Goal: Navigation & Orientation: Find specific page/section

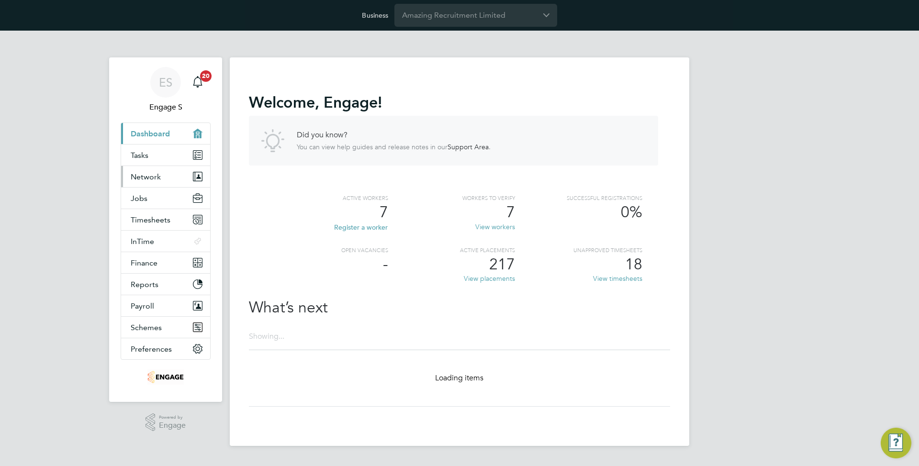
drag, startPoint x: 176, startPoint y: 167, endPoint x: 169, endPoint y: 174, distance: 9.8
click at [175, 167] on button "Network" at bounding box center [165, 176] width 89 height 21
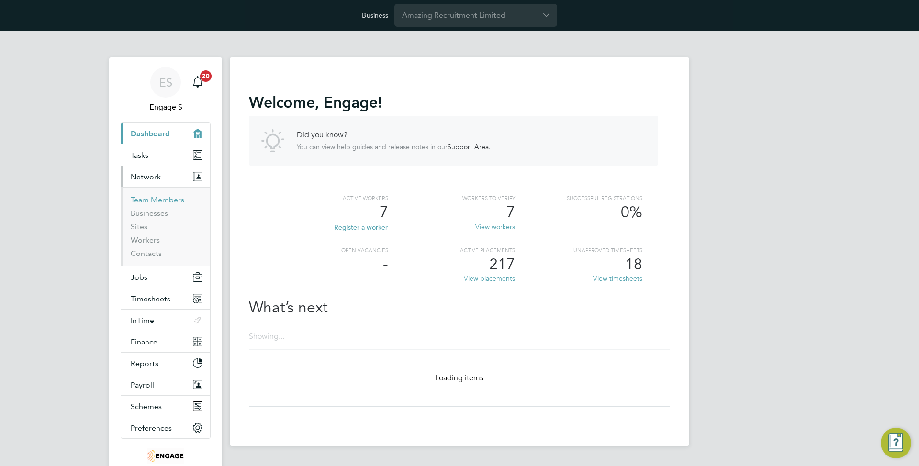
drag, startPoint x: 142, startPoint y: 199, endPoint x: 186, endPoint y: 181, distance: 47.5
click at [142, 199] on link "Team Members" at bounding box center [158, 199] width 54 height 9
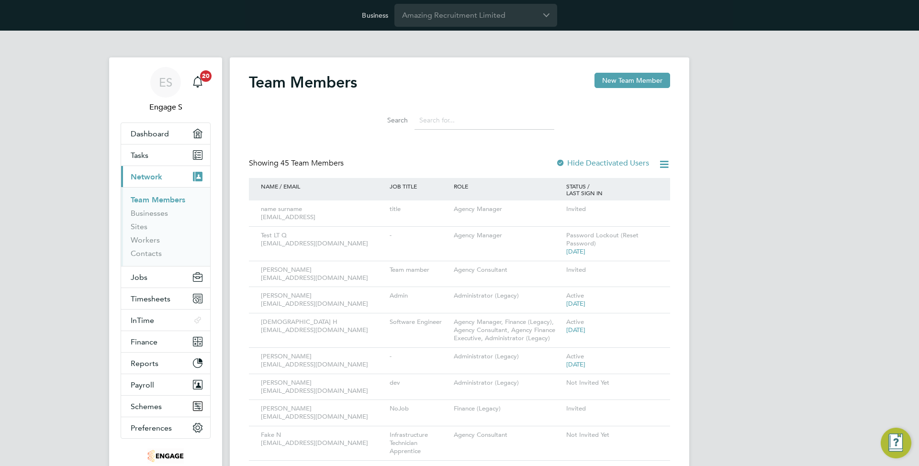
click at [589, 166] on label "Hide Deactivated Users" at bounding box center [602, 164] width 93 height 10
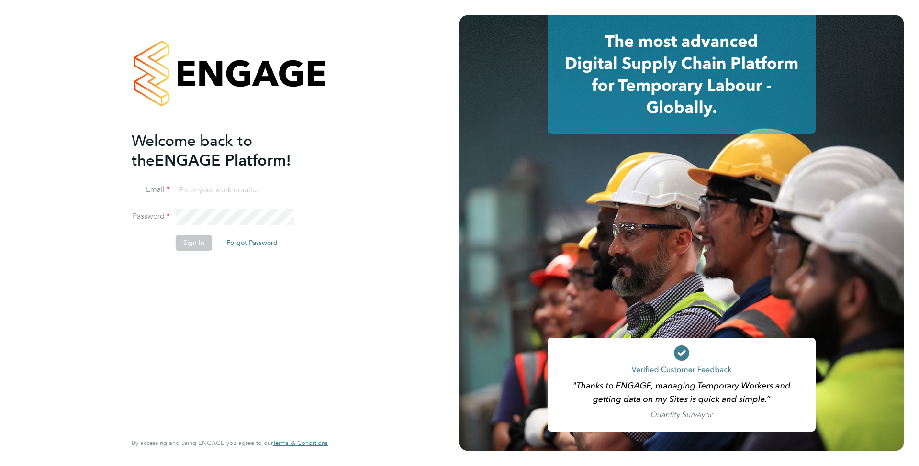
type input "[EMAIL_ADDRESS][DOMAIN_NAME]"
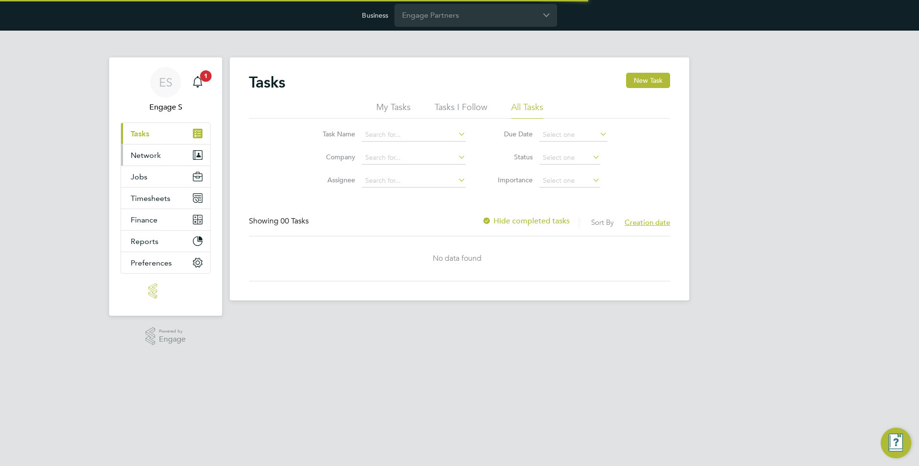
click at [146, 156] on span "Network" at bounding box center [146, 155] width 30 height 9
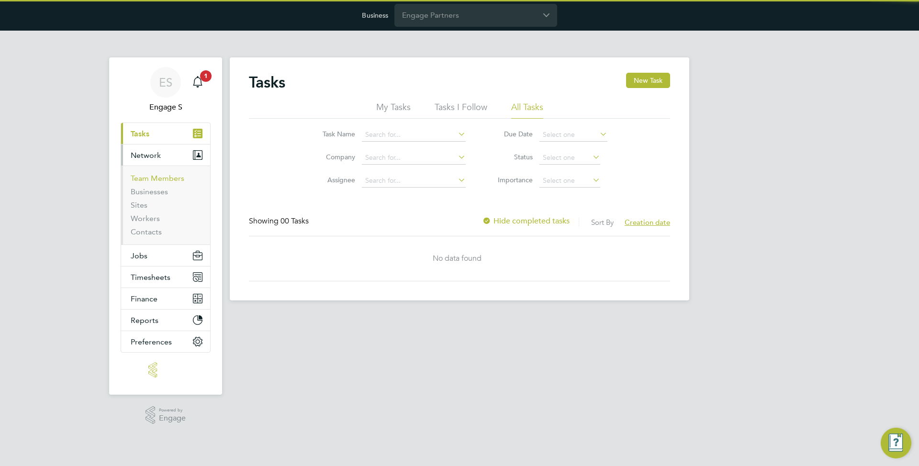
click at [155, 177] on link "Team Members" at bounding box center [158, 178] width 54 height 9
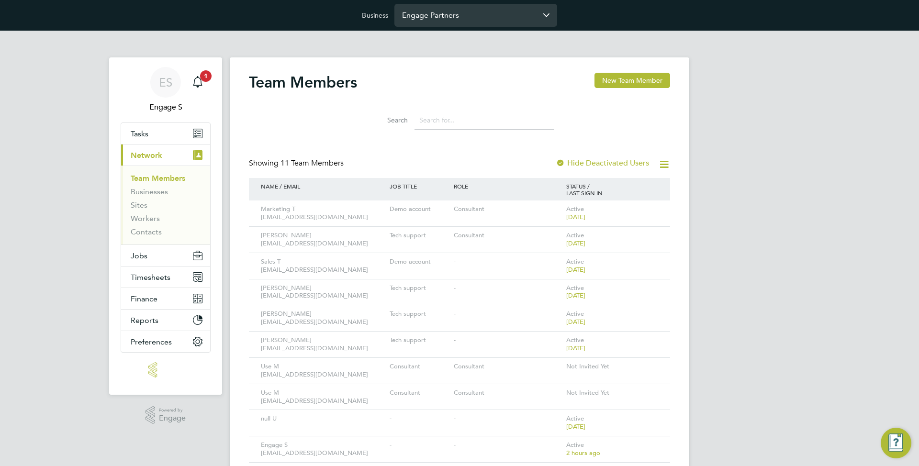
click at [447, 22] on input "Engage Partners" at bounding box center [476, 15] width 163 height 23
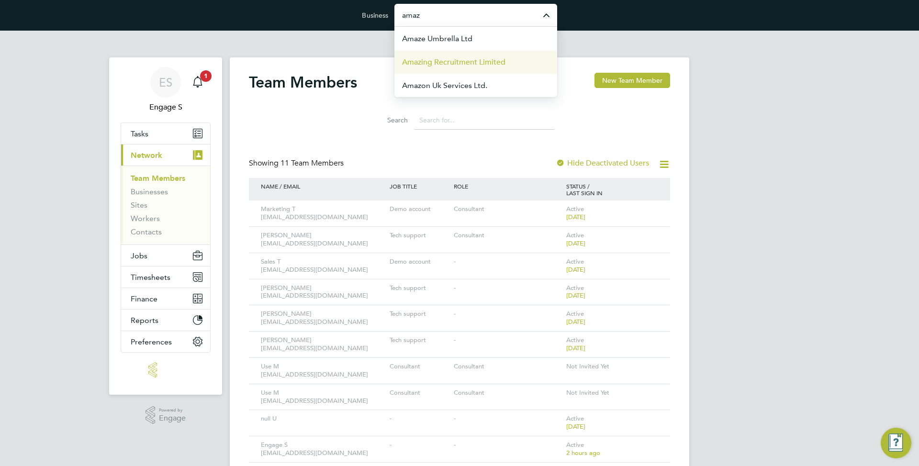
click at [445, 56] on li "Amazing Recruitment Limited" at bounding box center [476, 61] width 163 height 23
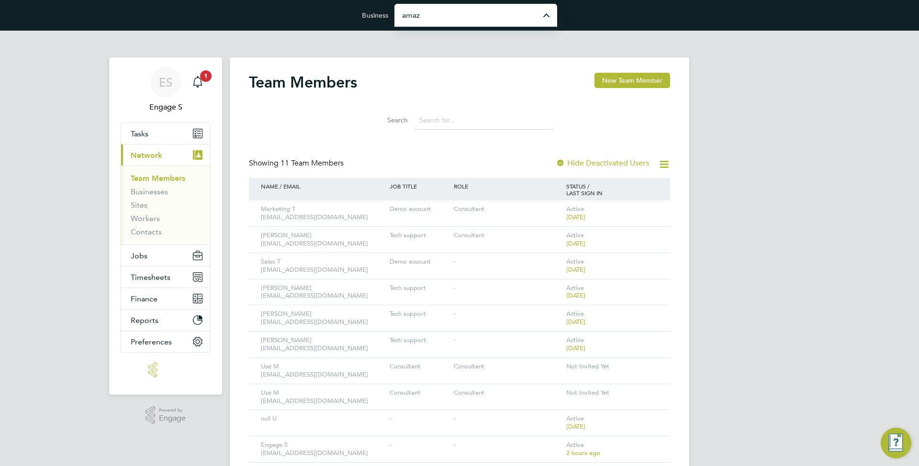
type input "Amazing Recruitment Limited"
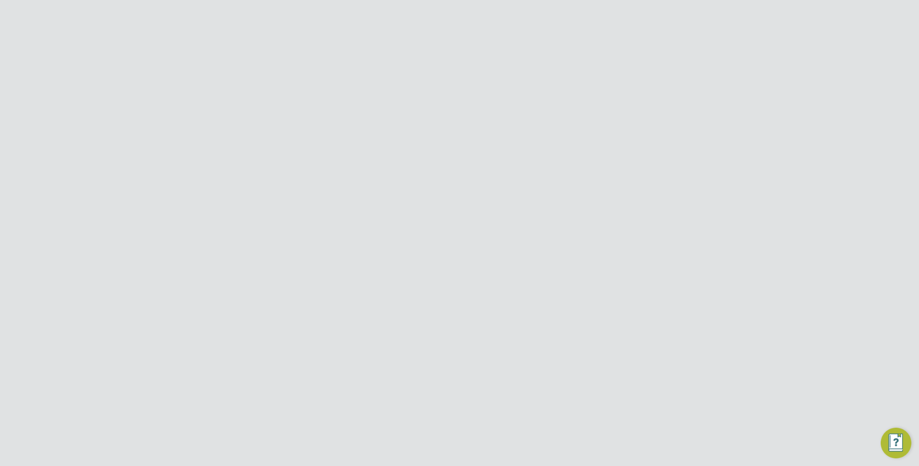
click at [144, 202] on span "Jobs" at bounding box center [139, 198] width 17 height 9
click at [148, 220] on link "Positions" at bounding box center [147, 221] width 32 height 9
click at [366, 218] on div "123456 - Bricklayer" at bounding box center [323, 217] width 132 height 16
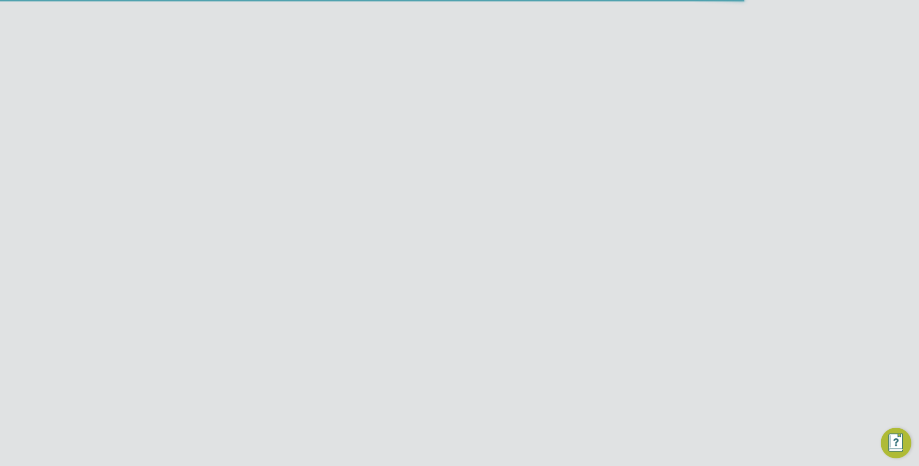
scroll to position [28, 64]
